Goal: Book appointment/travel/reservation

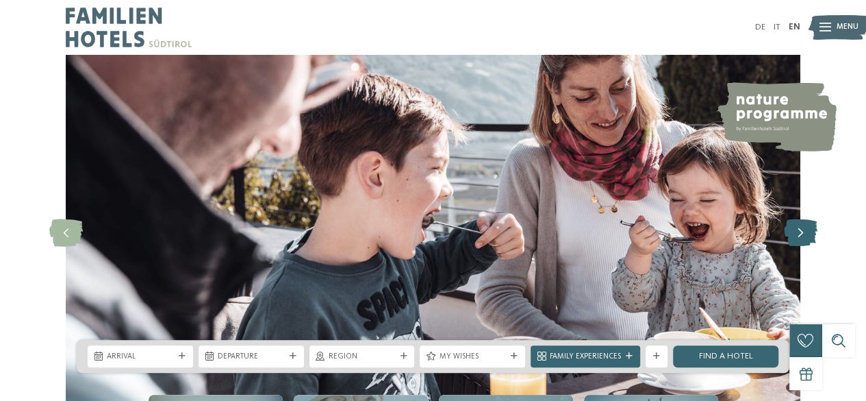
click at [795, 228] on icon at bounding box center [801, 232] width 34 height 27
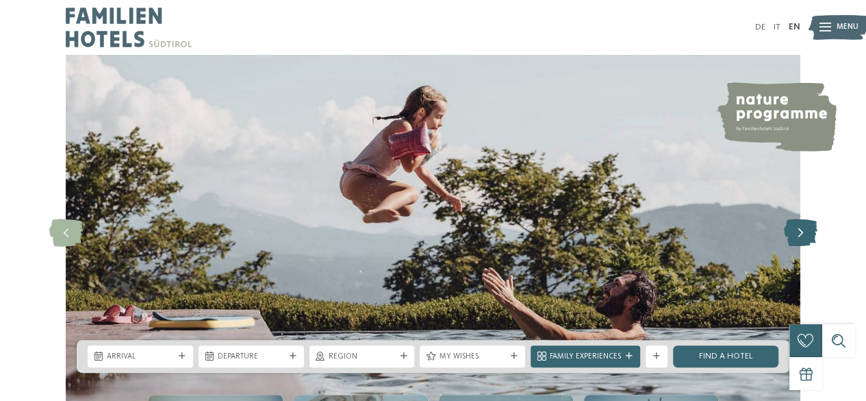
click at [795, 231] on icon at bounding box center [801, 232] width 34 height 27
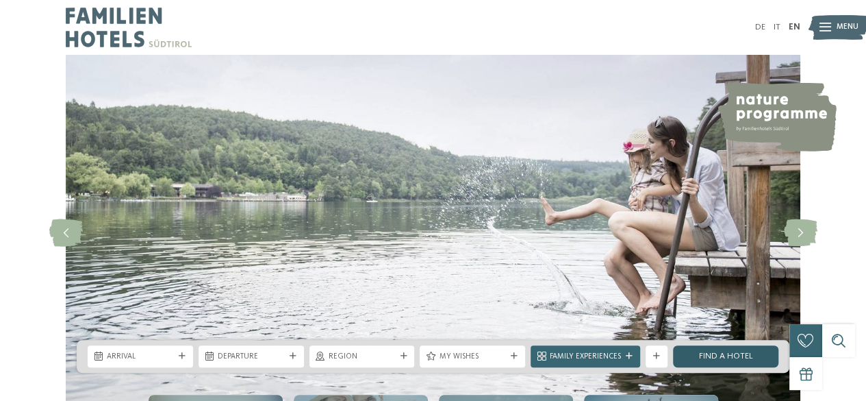
click at [728, 355] on link "Find a hotel" at bounding box center [725, 356] width 105 height 22
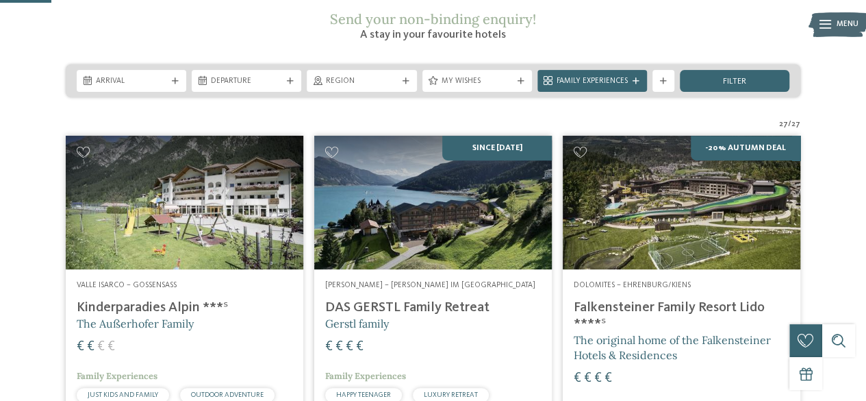
scroll to position [218, 0]
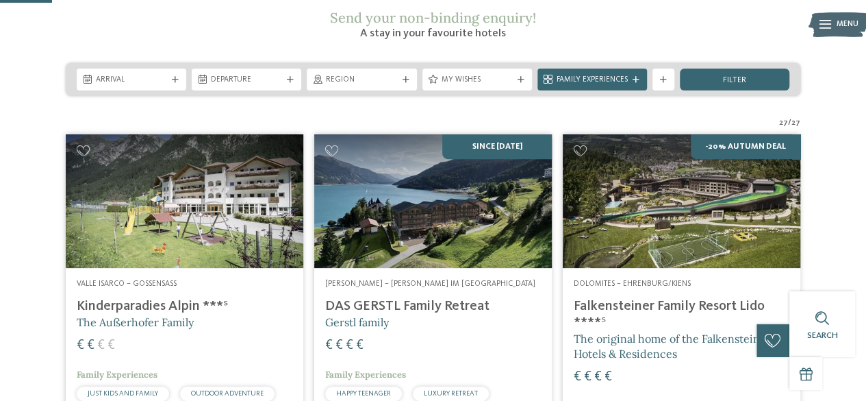
click at [728, 164] on img at bounding box center [682, 201] width 238 height 134
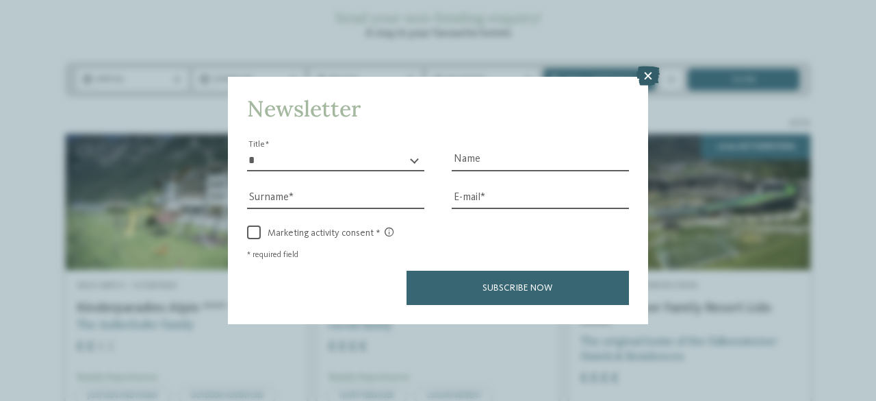
click at [657, 73] on icon at bounding box center [648, 75] width 23 height 19
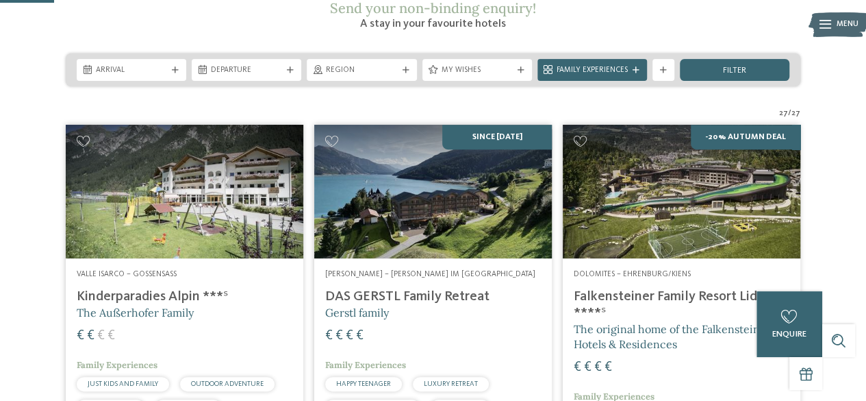
scroll to position [223, 0]
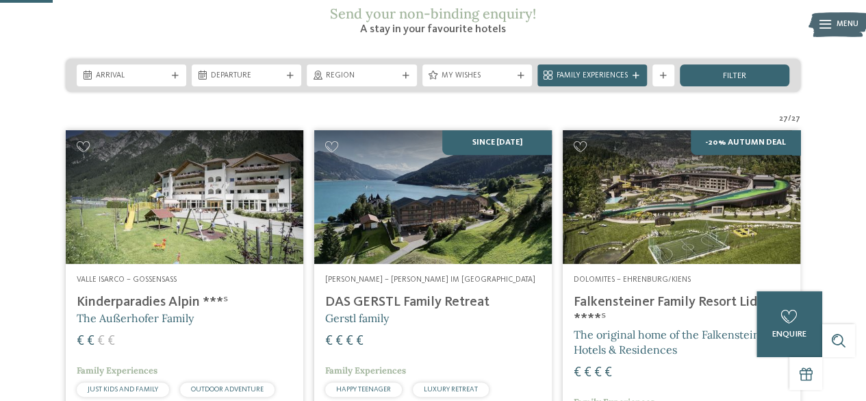
click at [661, 182] on img at bounding box center [682, 197] width 238 height 134
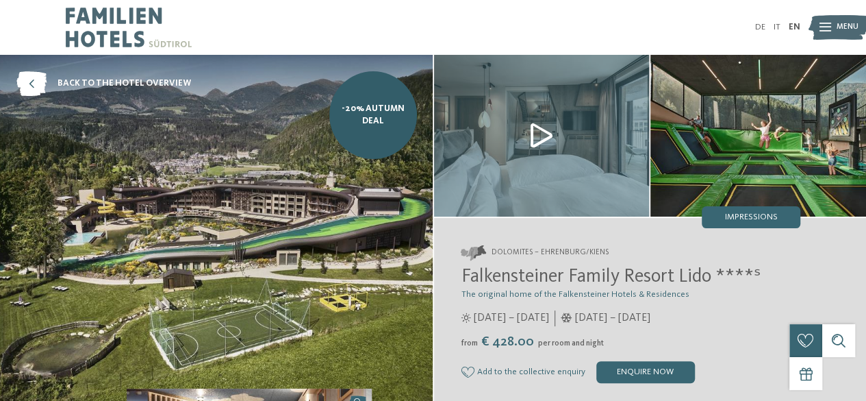
click at [683, 149] on img at bounding box center [759, 136] width 216 height 162
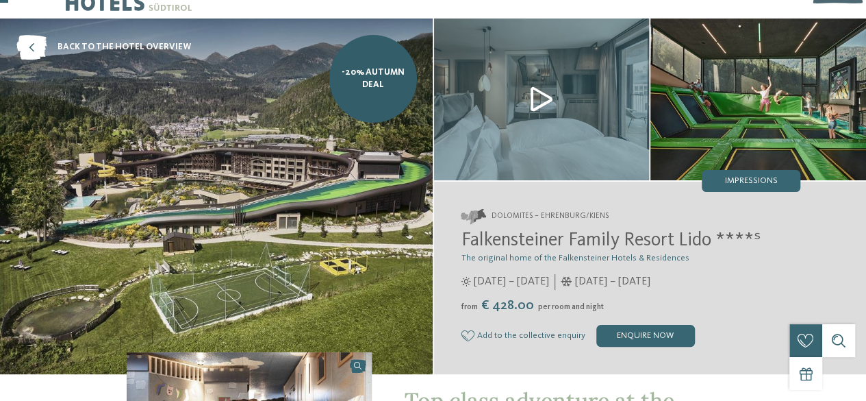
scroll to position [38, 0]
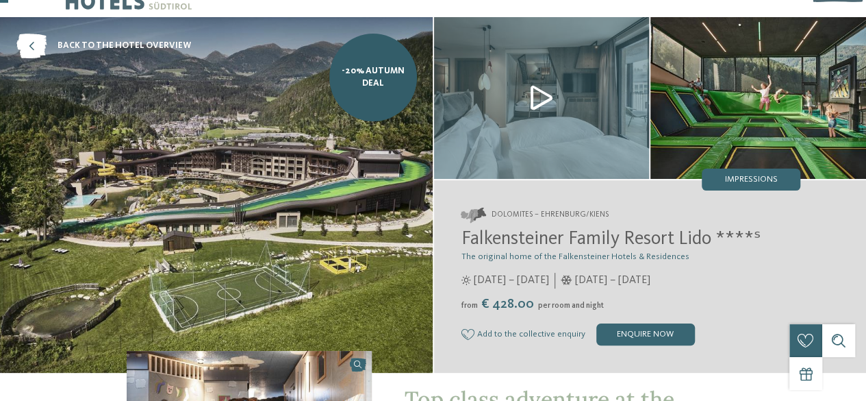
drag, startPoint x: 492, startPoint y: 305, endPoint x: 525, endPoint y: 303, distance: 32.9
click at [525, 303] on span "€ 428.00" at bounding box center [508, 304] width 58 height 14
click at [560, 323] on div "Add to the collective enquiry Remove from the collective enquiry enquire now" at bounding box center [632, 334] width 340 height 22
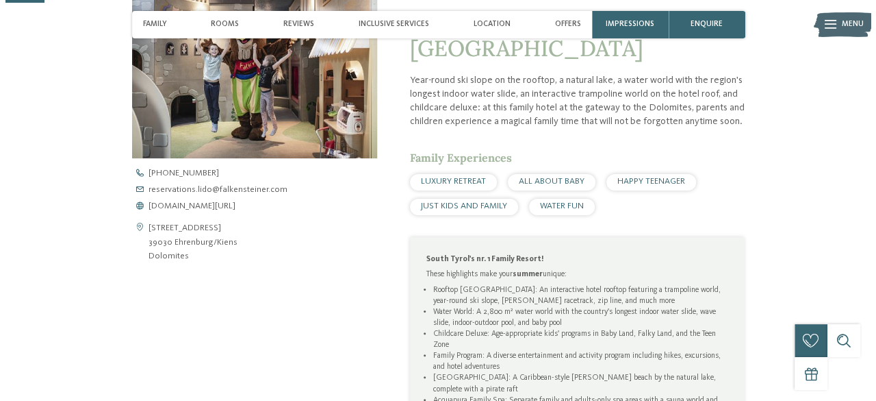
scroll to position [0, 0]
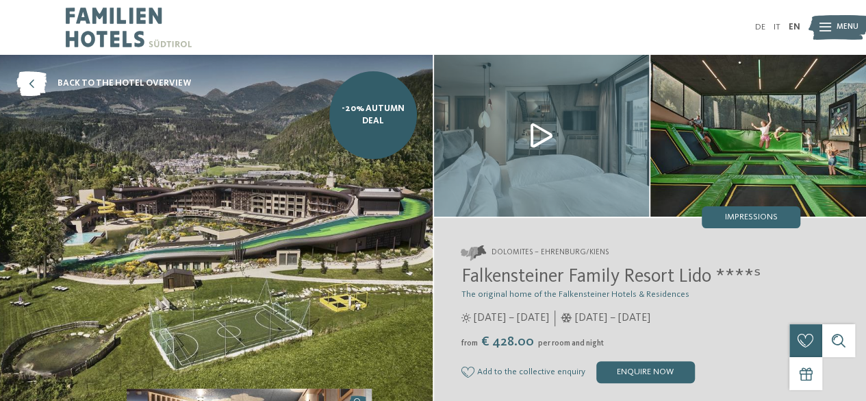
click at [623, 143] on img at bounding box center [542, 136] width 216 height 162
click at [777, 161] on img at bounding box center [759, 136] width 216 height 162
click at [729, 152] on img at bounding box center [759, 136] width 216 height 162
click at [325, 328] on img at bounding box center [216, 232] width 433 height 355
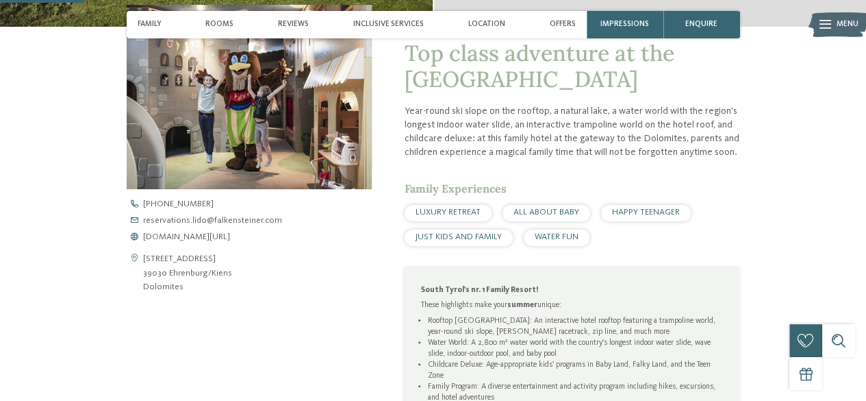
scroll to position [381, 0]
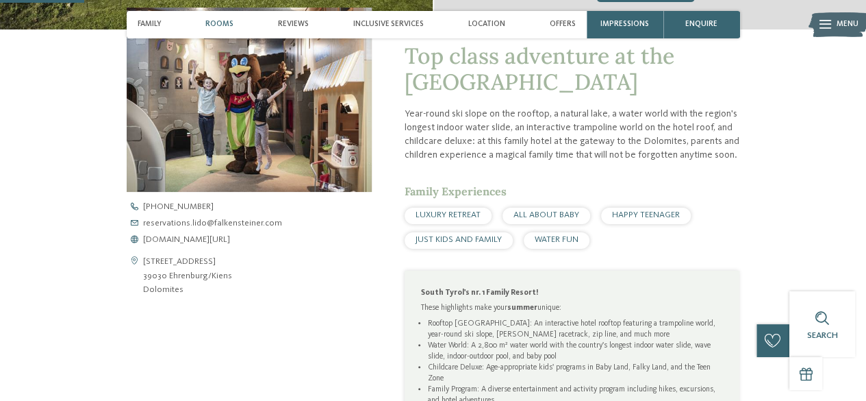
click at [223, 18] on div "Rooms" at bounding box center [219, 24] width 39 height 27
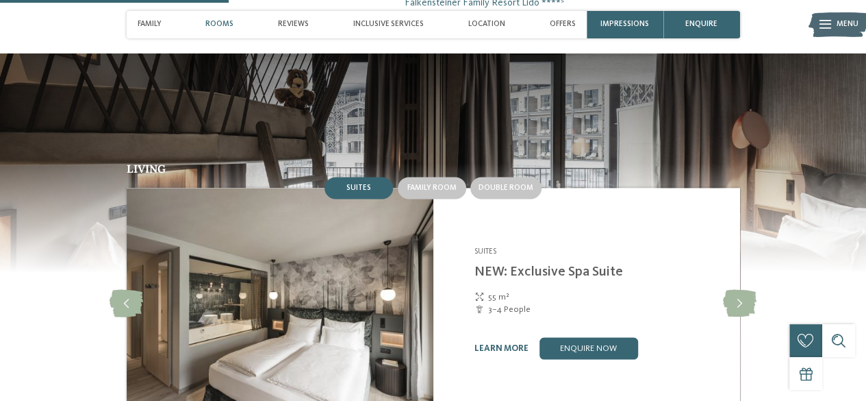
scroll to position [1034, 0]
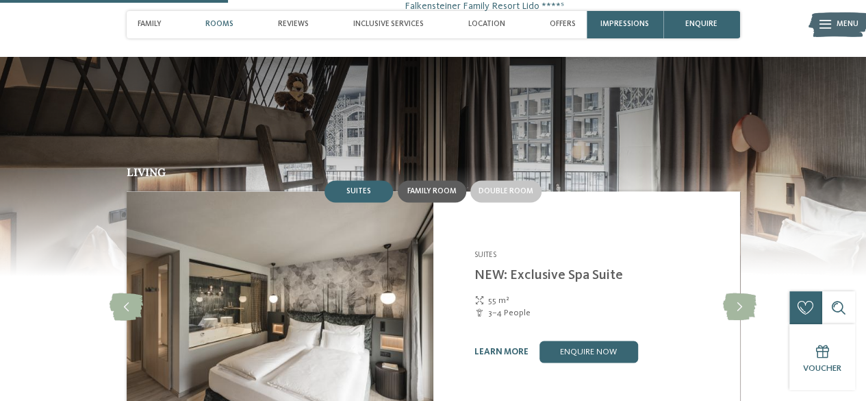
click at [431, 195] on span "Family room" at bounding box center [431, 191] width 49 height 8
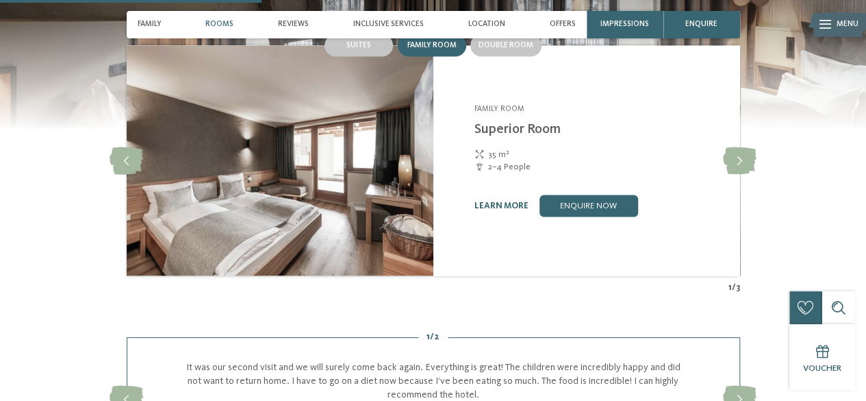
scroll to position [1187, 0]
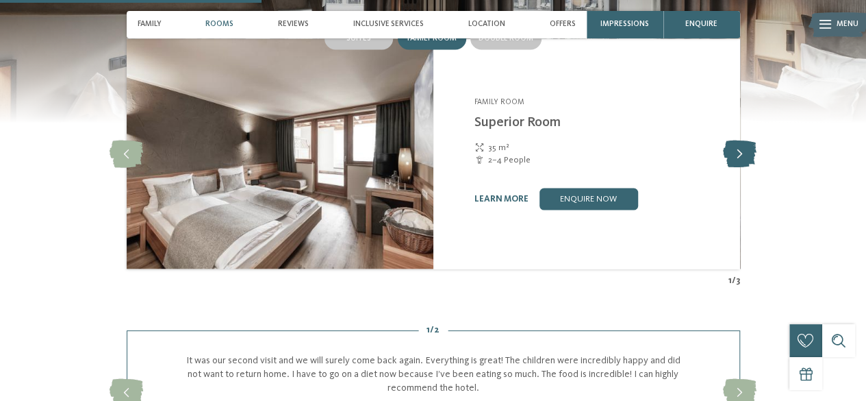
click at [744, 167] on icon at bounding box center [740, 153] width 34 height 27
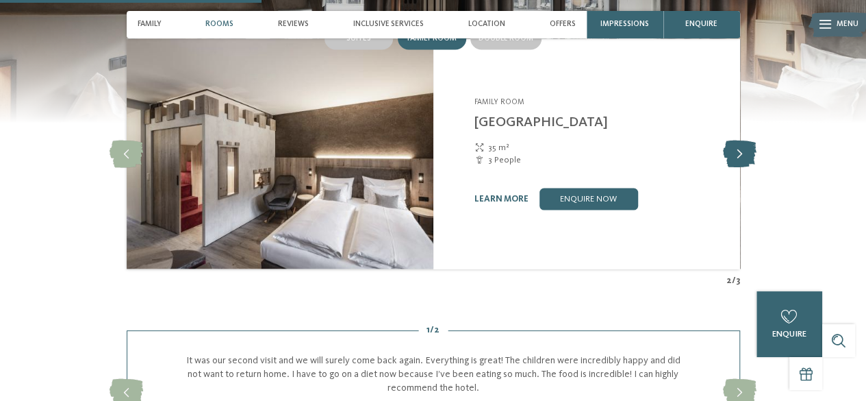
click at [744, 167] on icon at bounding box center [740, 153] width 34 height 27
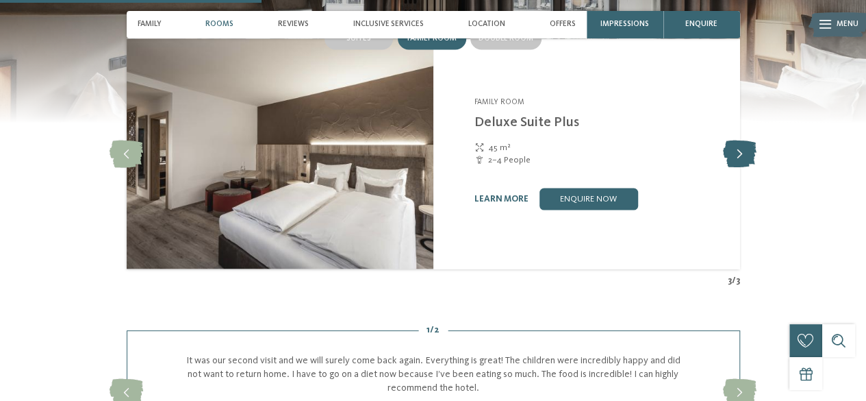
click at [744, 167] on icon at bounding box center [740, 153] width 34 height 27
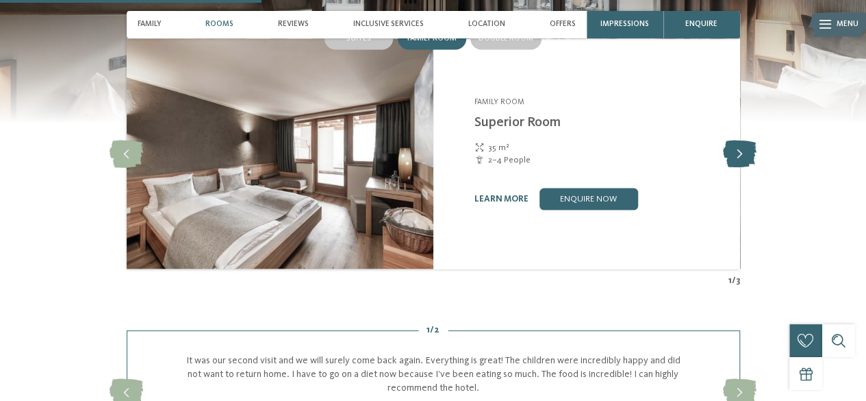
click at [744, 167] on icon at bounding box center [740, 153] width 34 height 27
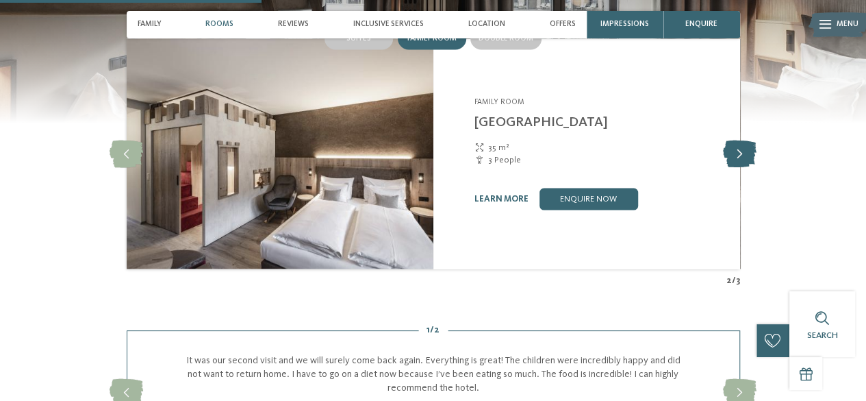
click at [744, 167] on icon at bounding box center [740, 153] width 34 height 27
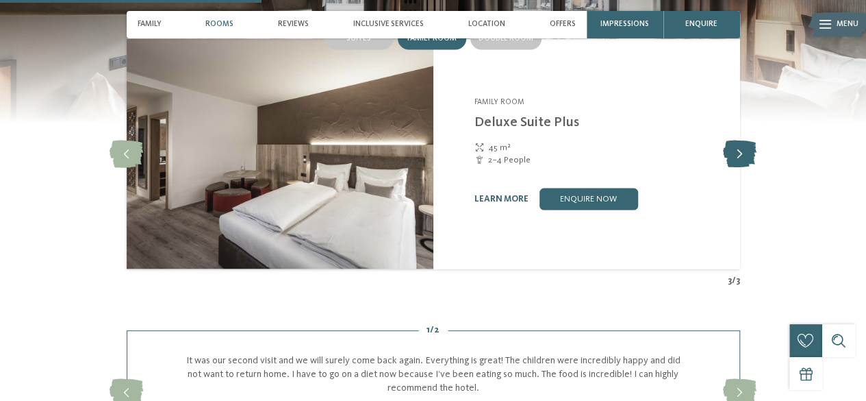
click at [744, 167] on icon at bounding box center [740, 153] width 34 height 27
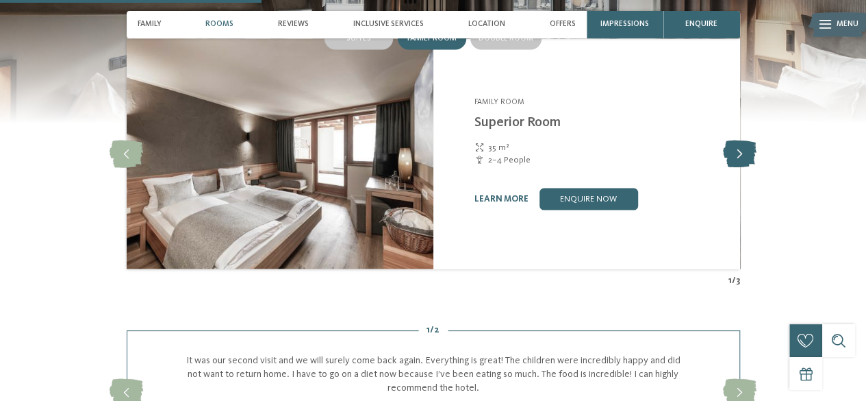
click at [746, 167] on icon at bounding box center [740, 153] width 34 height 27
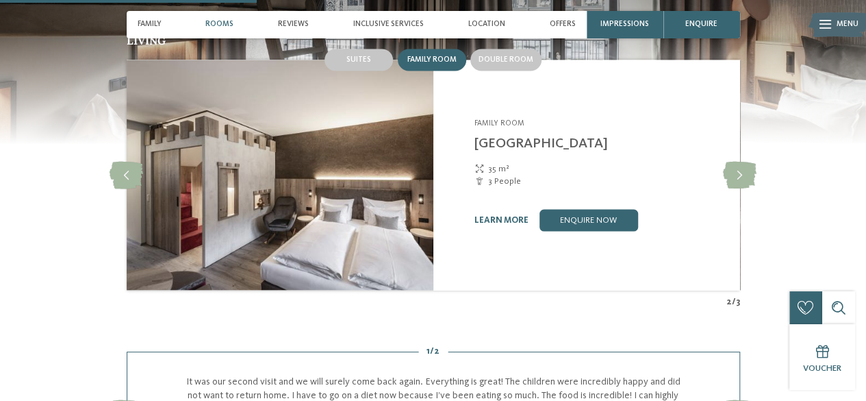
scroll to position [1165, 0]
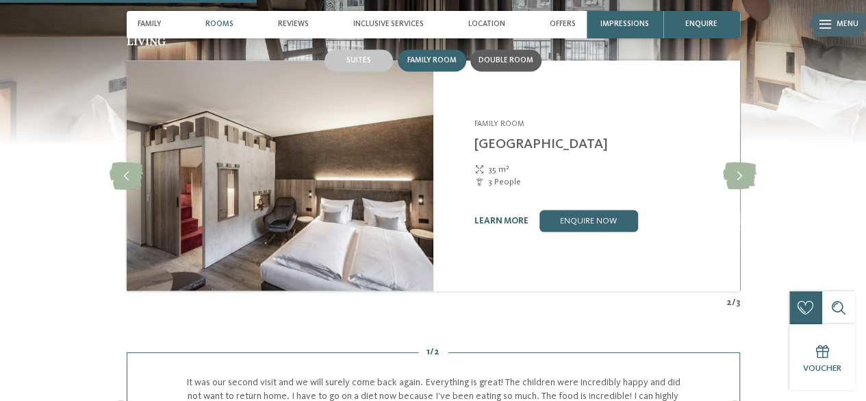
click at [495, 71] on div "Double room" at bounding box center [505, 60] width 71 height 22
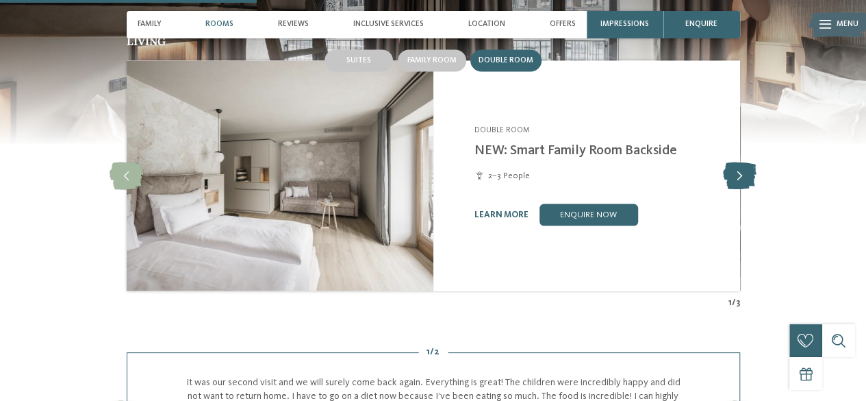
click at [746, 188] on icon at bounding box center [740, 175] width 34 height 27
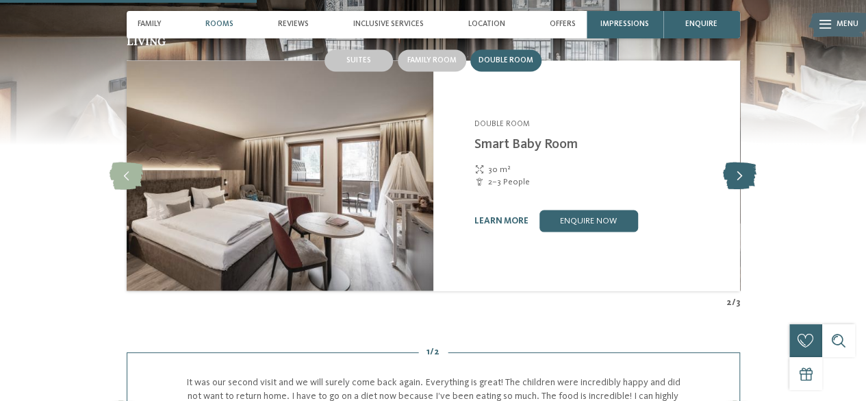
click at [746, 188] on icon at bounding box center [740, 175] width 34 height 27
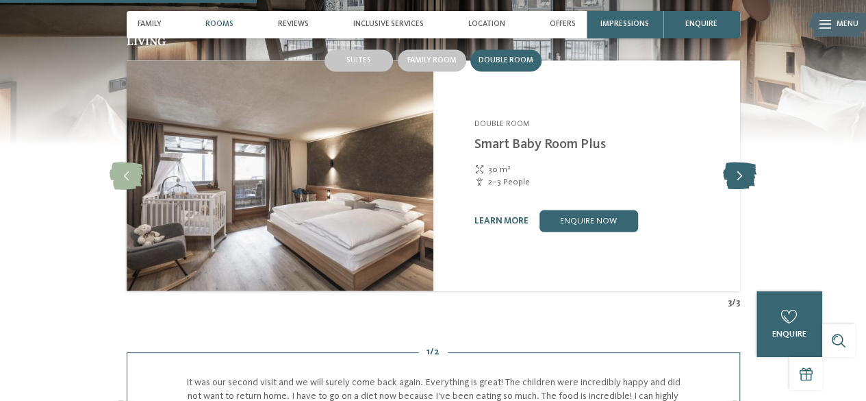
click at [746, 188] on icon at bounding box center [740, 175] width 34 height 27
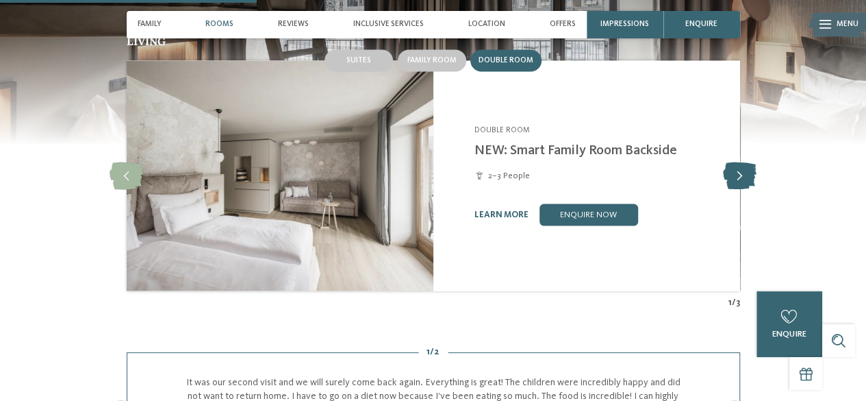
click at [746, 188] on icon at bounding box center [740, 175] width 34 height 27
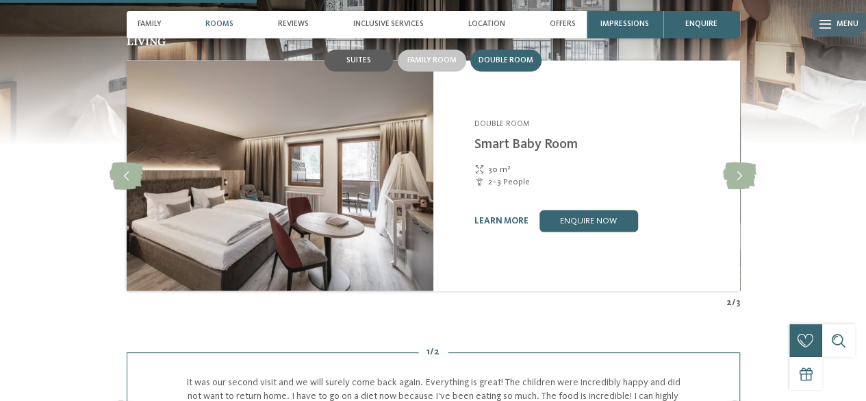
click at [352, 64] on div "Suites" at bounding box center [359, 60] width 68 height 22
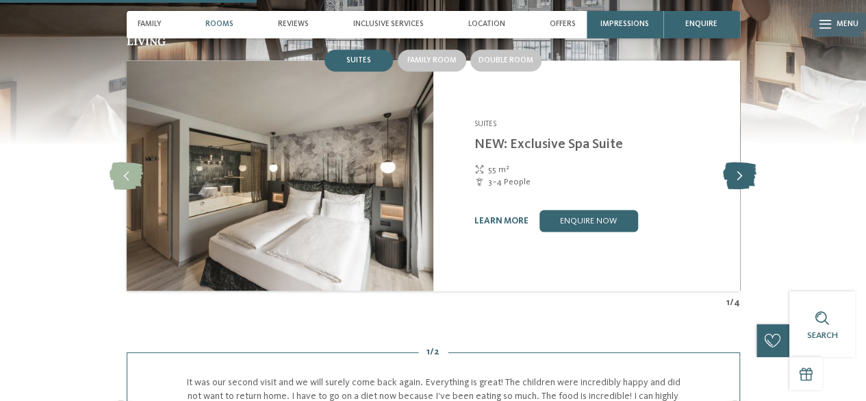
click at [745, 189] on icon at bounding box center [740, 175] width 34 height 27
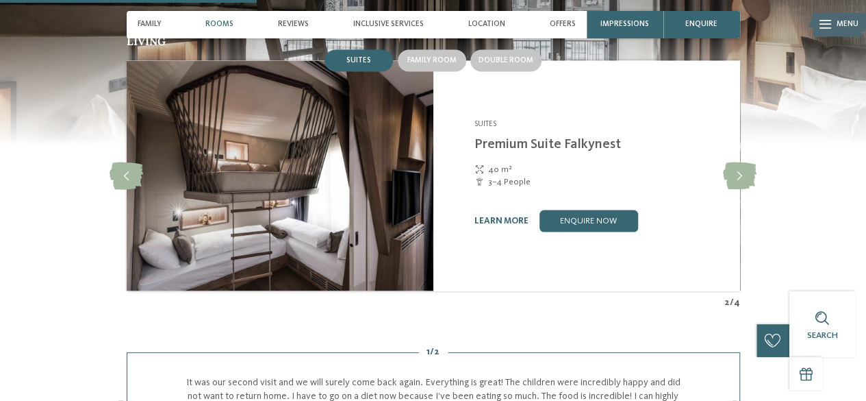
click at [147, 187] on img at bounding box center [280, 175] width 307 height 230
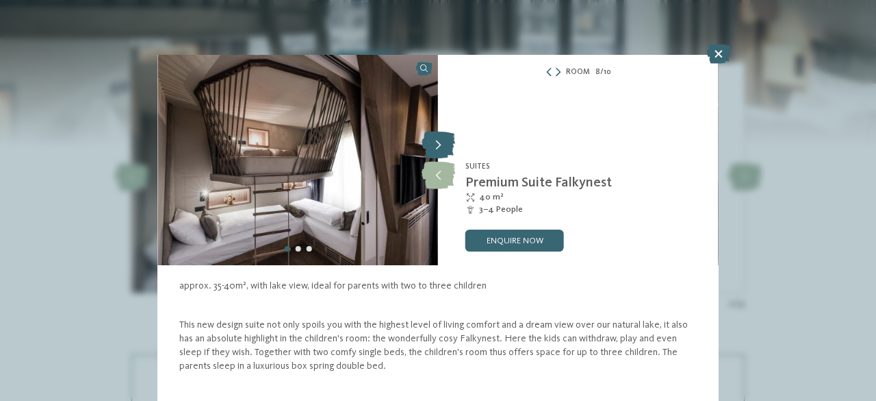
click at [436, 153] on icon at bounding box center [439, 144] width 34 height 27
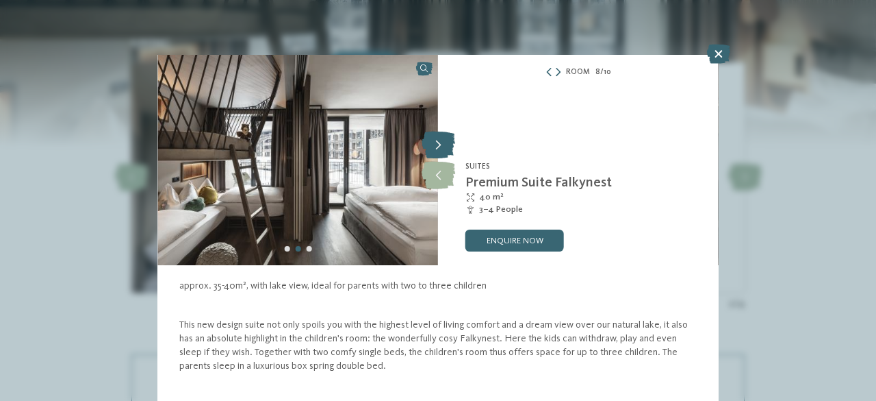
click at [436, 153] on icon at bounding box center [439, 144] width 34 height 27
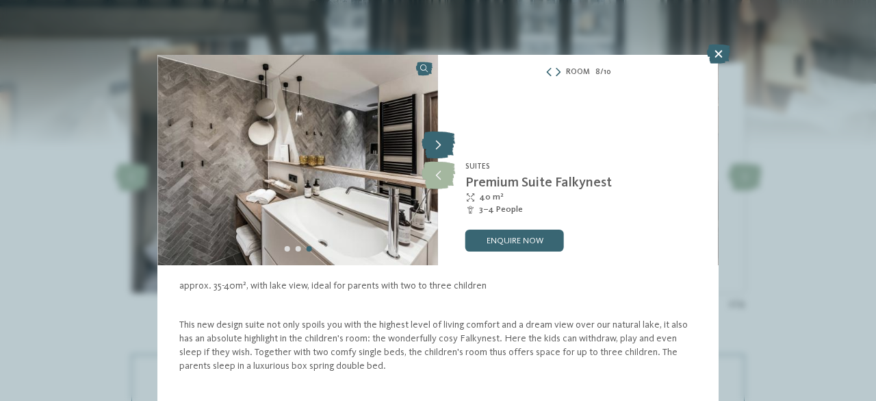
click at [436, 153] on icon at bounding box center [439, 144] width 34 height 27
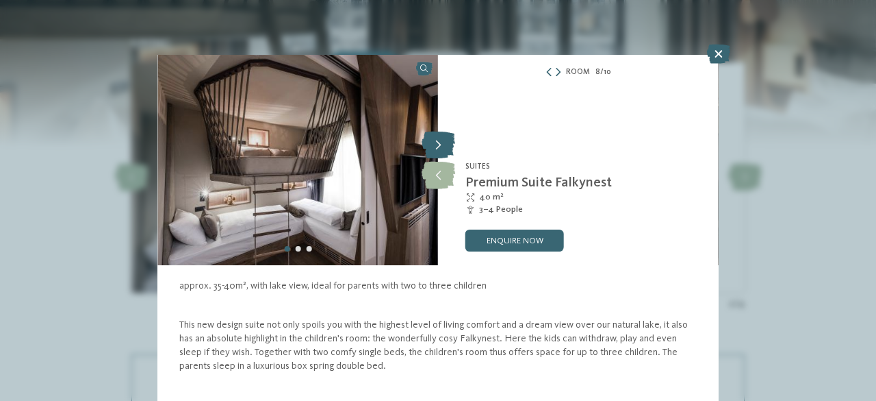
click at [436, 153] on icon at bounding box center [439, 144] width 34 height 27
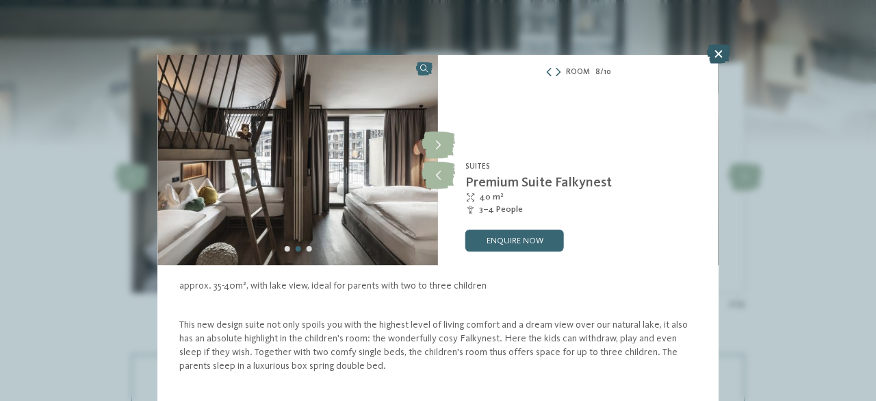
click at [718, 58] on icon at bounding box center [718, 54] width 23 height 19
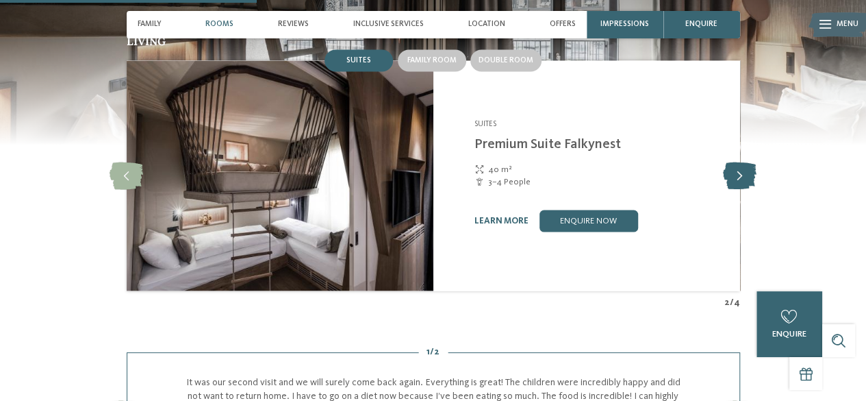
click at [742, 186] on icon at bounding box center [740, 175] width 34 height 27
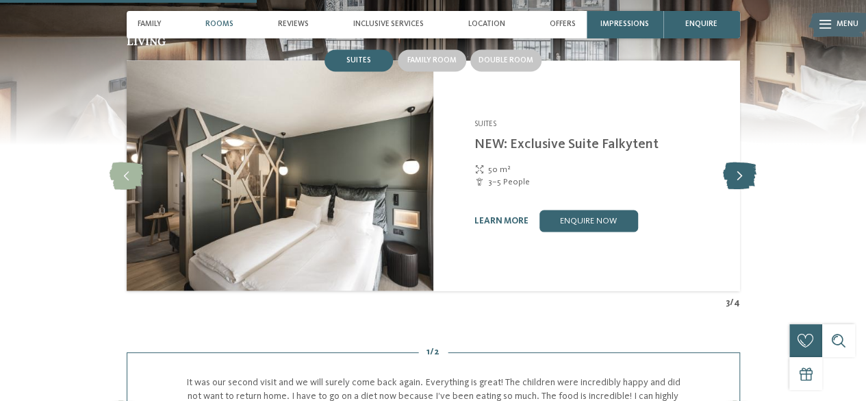
click at [742, 186] on icon at bounding box center [740, 175] width 34 height 27
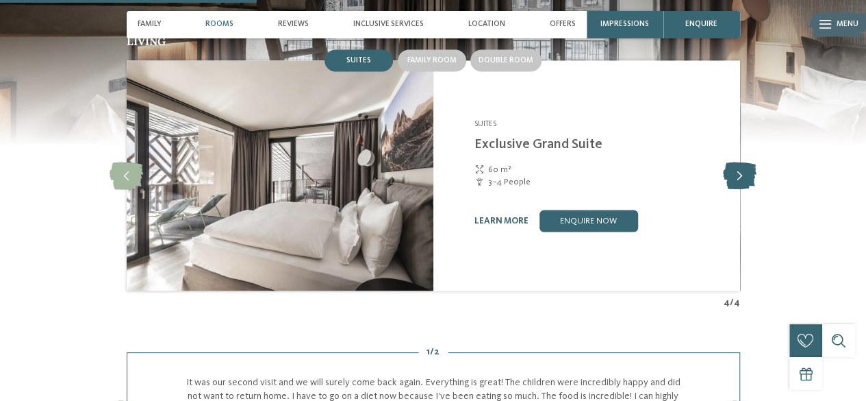
click at [742, 186] on icon at bounding box center [740, 175] width 34 height 27
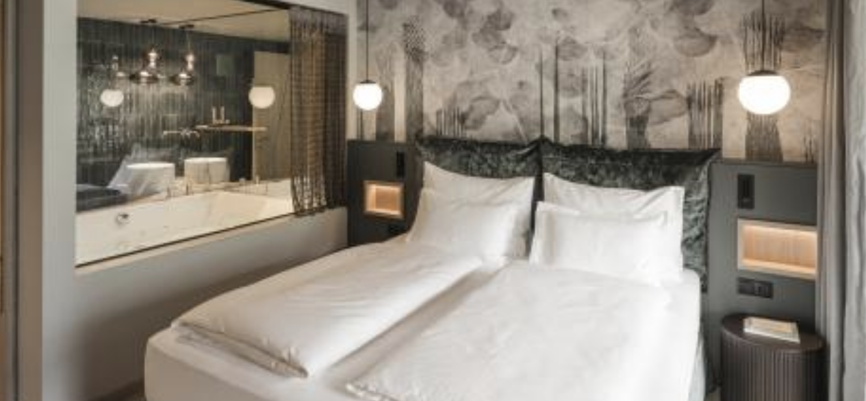
scroll to position [1165, 0]
